Goal: Information Seeking & Learning: Check status

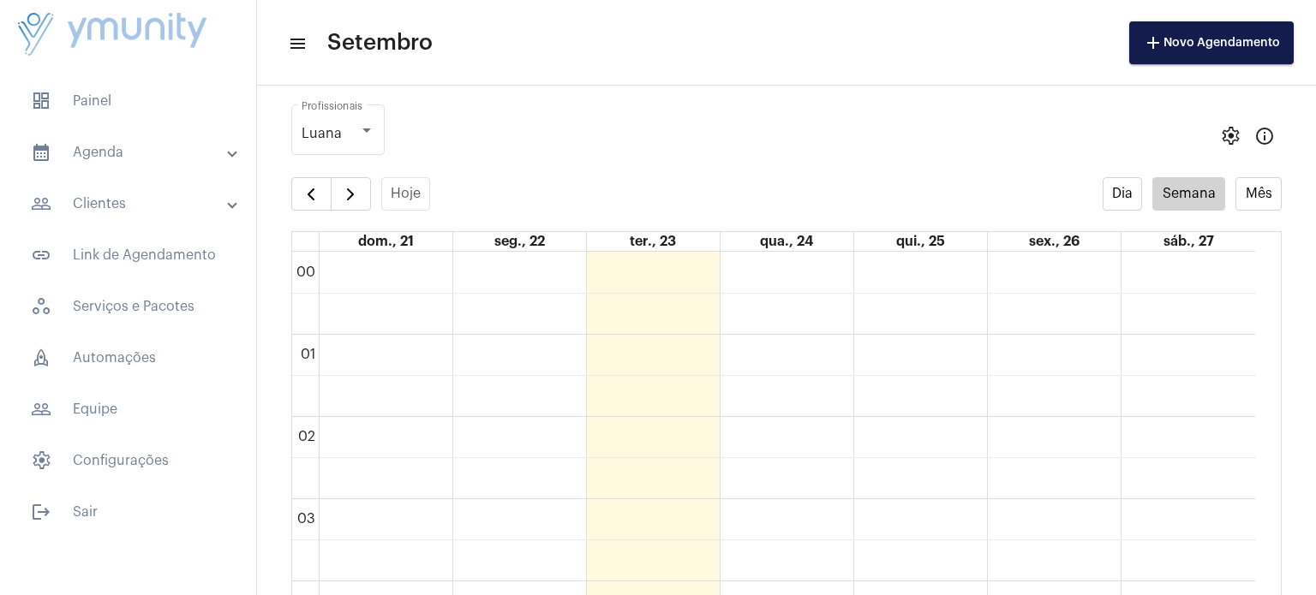
scroll to position [493, 0]
click at [610, 583] on strong "[PERSON_NAME]..." at bounding box center [643, 587] width 106 height 11
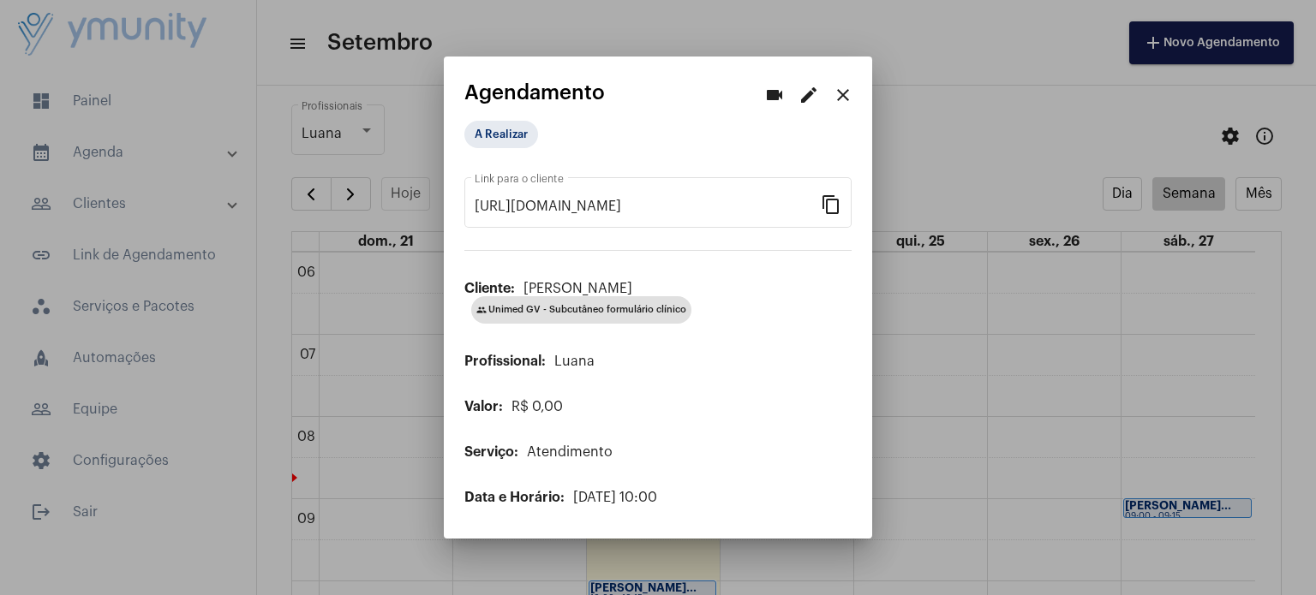
click at [843, 106] on button "close" at bounding box center [843, 94] width 34 height 34
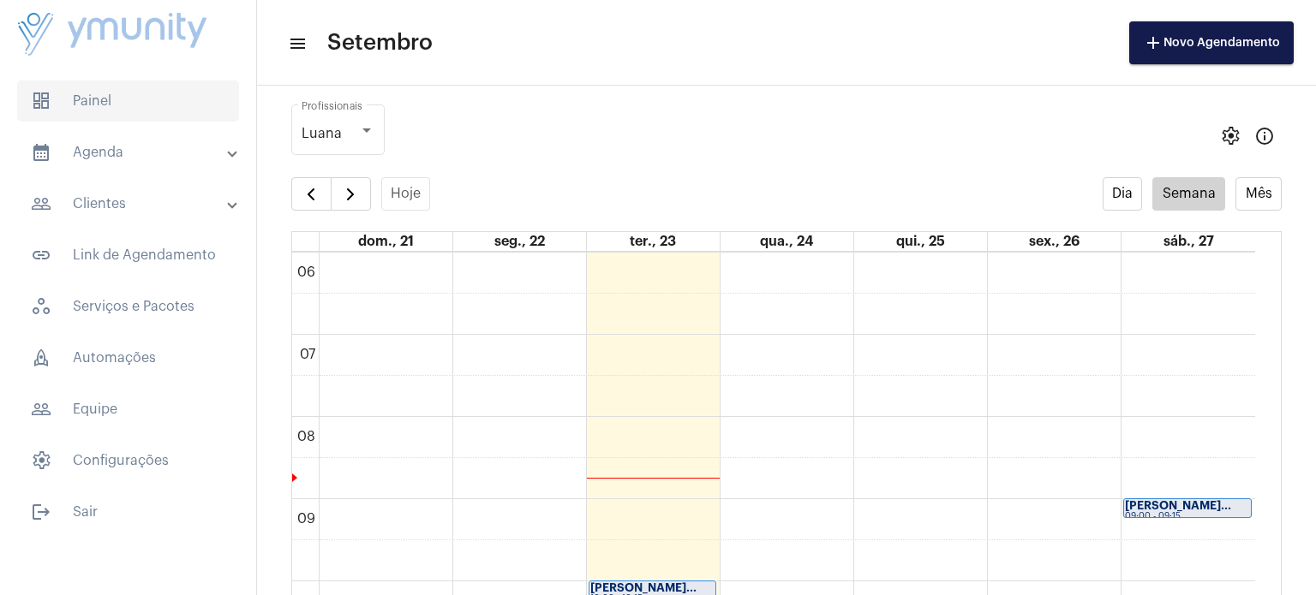
click at [110, 95] on span "dashboard Painel" at bounding box center [128, 101] width 222 height 41
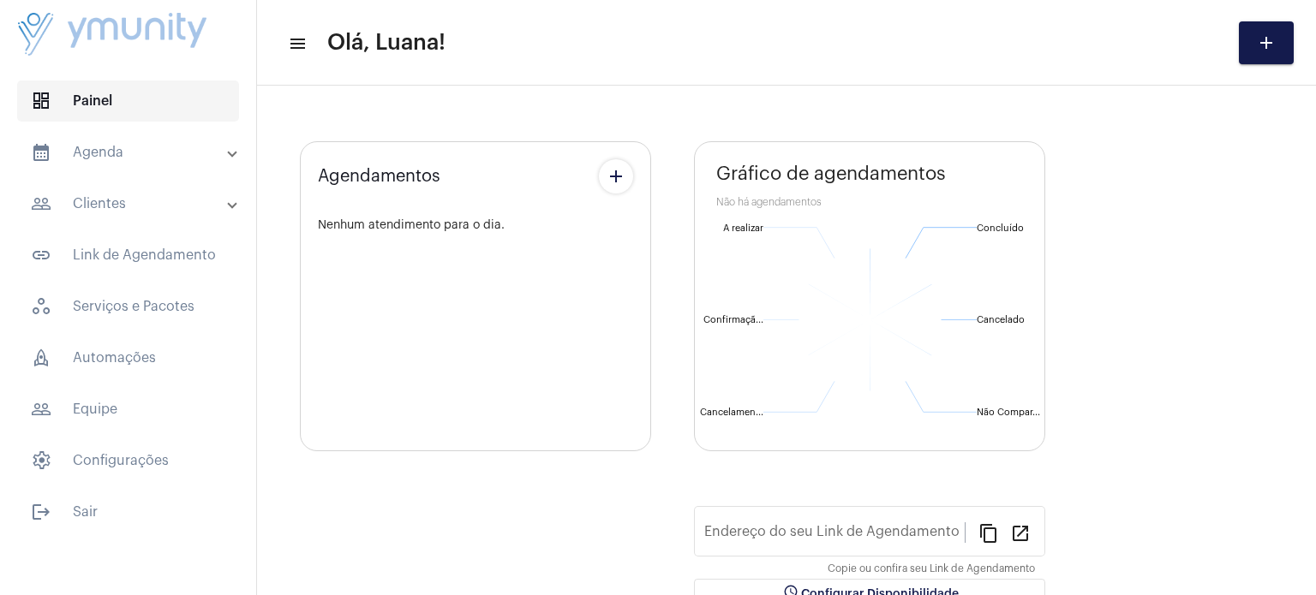
type input "[URL][DOMAIN_NAME]"
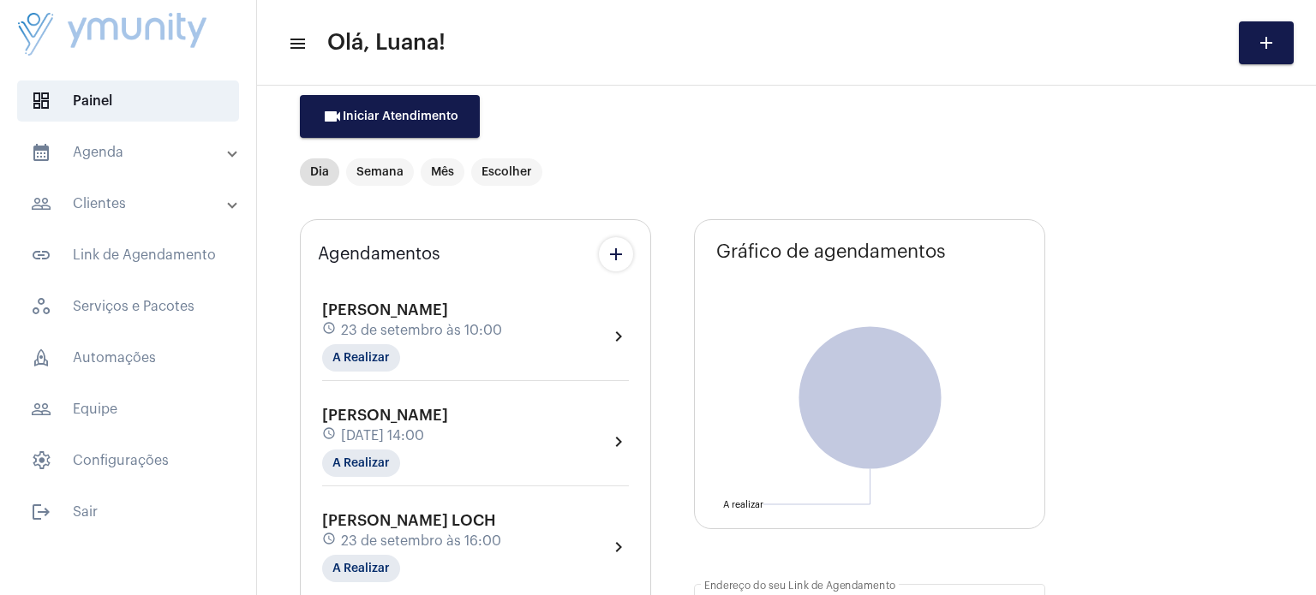
scroll to position [81, 0]
click at [113, 157] on mat-panel-title "calendar_month_outlined Agenda" at bounding box center [130, 152] width 198 height 21
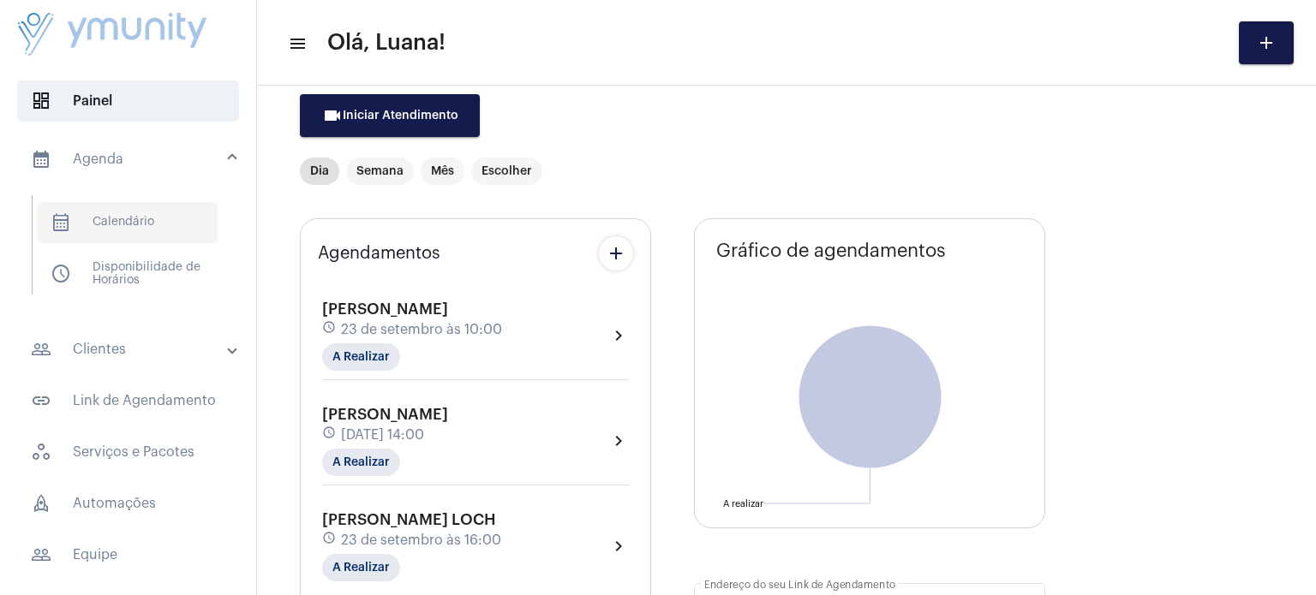
click at [135, 222] on span "calendar_month_outlined Calendário" at bounding box center [127, 222] width 181 height 41
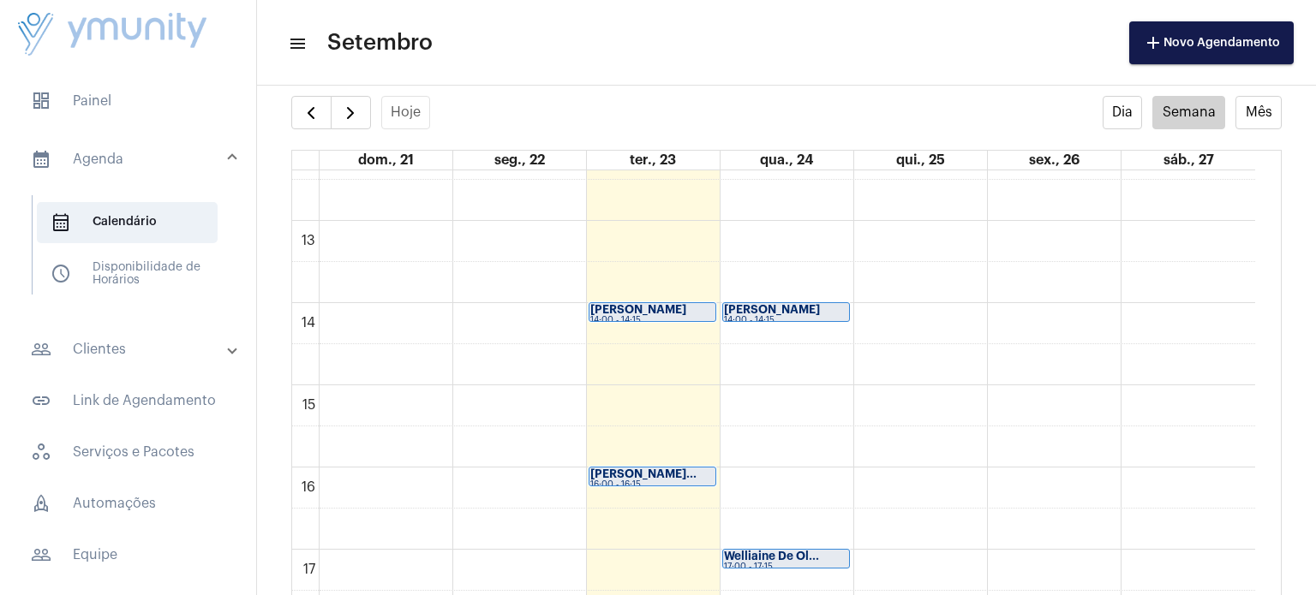
scroll to position [1026, 0]
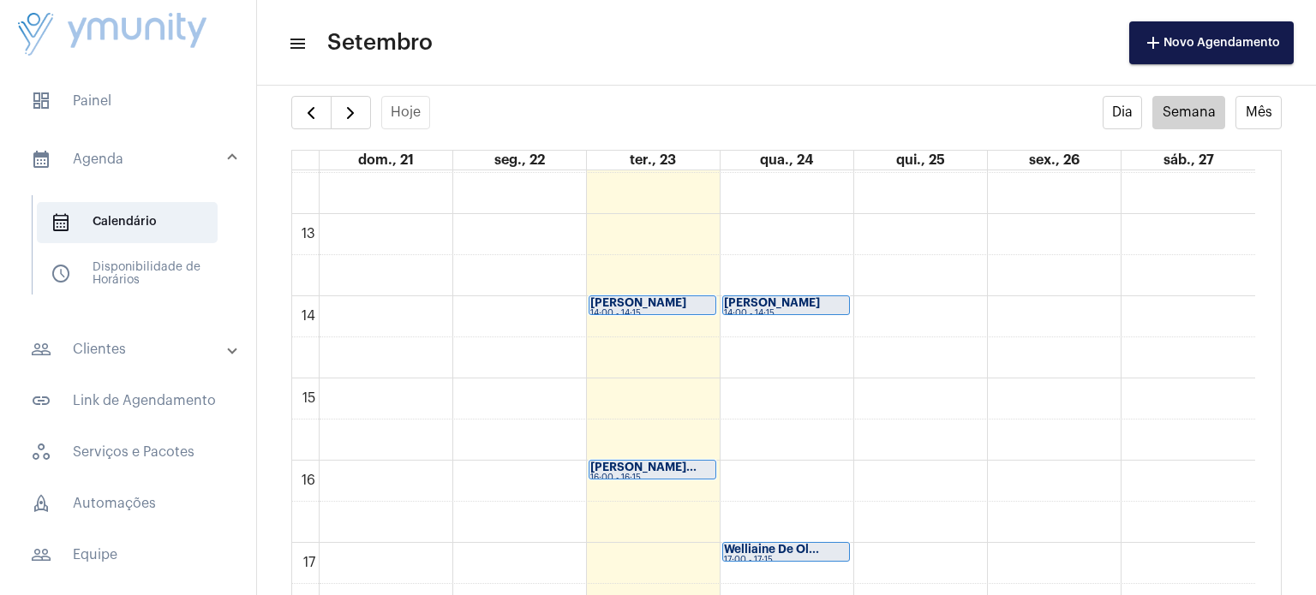
click at [622, 307] on strong "[PERSON_NAME]" at bounding box center [638, 302] width 96 height 11
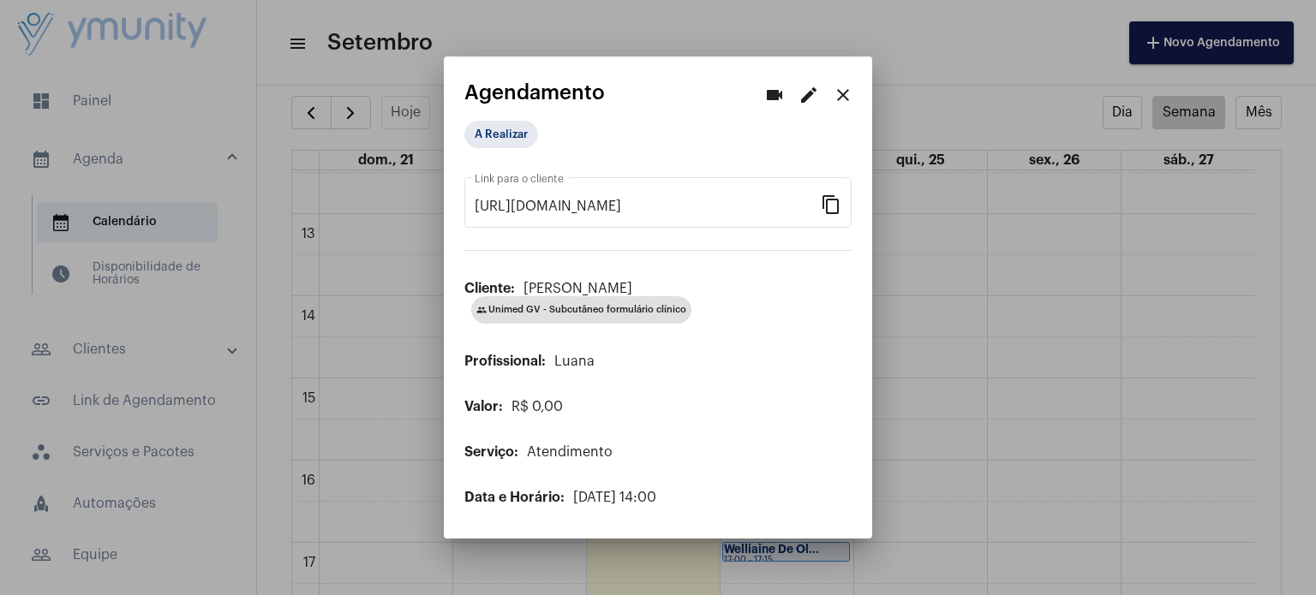
click at [854, 91] on button "close" at bounding box center [843, 94] width 34 height 34
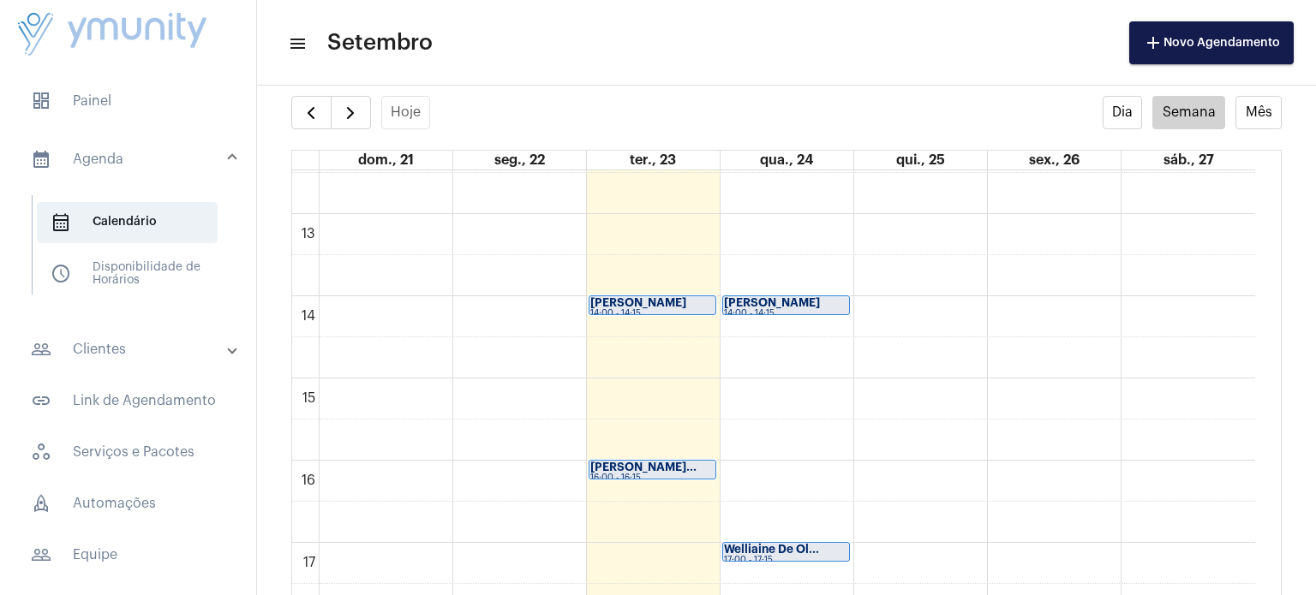
scroll to position [1120, 0]
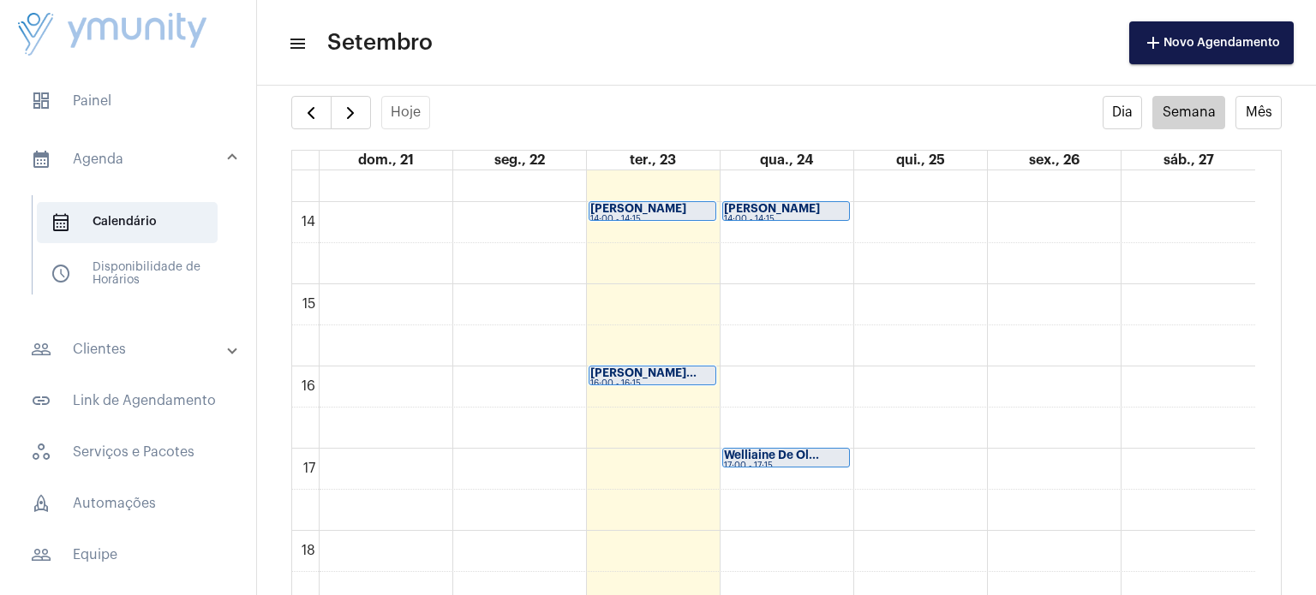
click at [649, 376] on strong "[PERSON_NAME]..." at bounding box center [643, 372] width 106 height 11
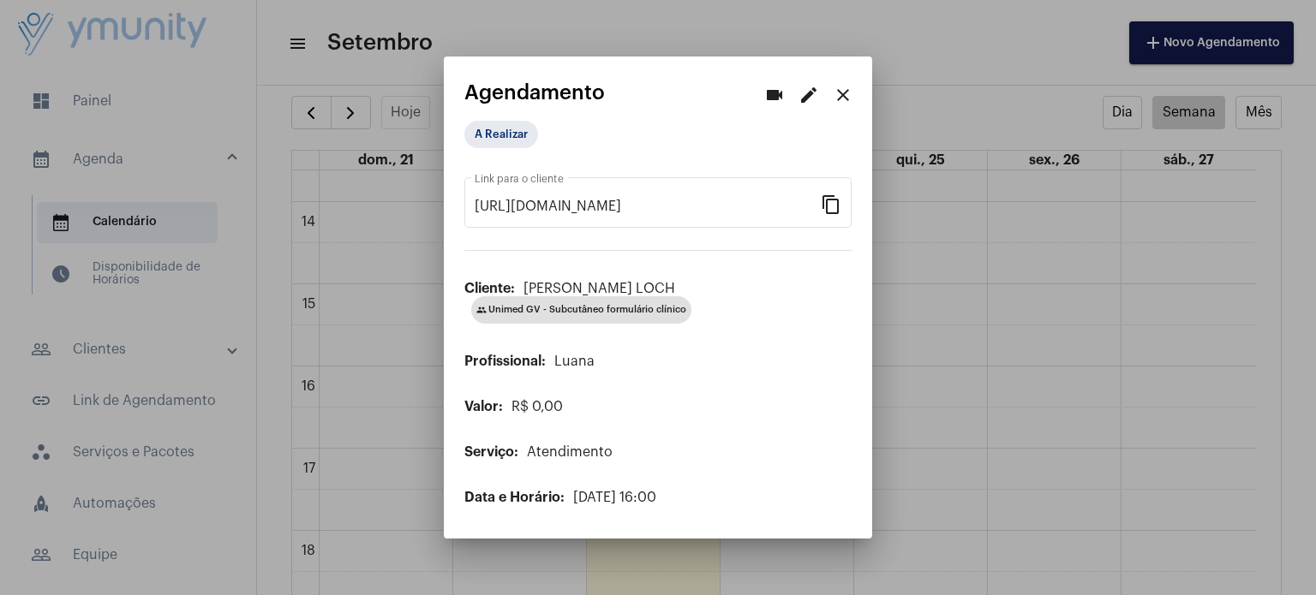
click at [845, 85] on mat-icon "close" at bounding box center [843, 95] width 21 height 21
